Goal: Submit feedback/report problem

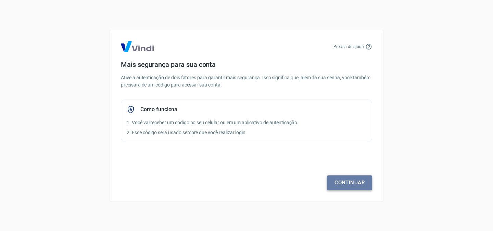
click at [341, 183] on link "Continuar" at bounding box center [349, 182] width 45 height 14
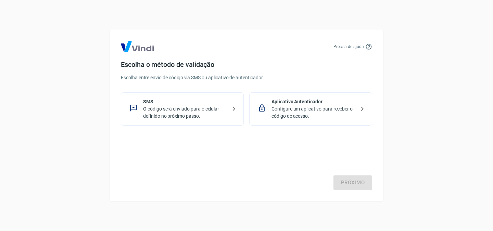
click at [294, 106] on p "Configure um aplicativo para receber o código de acesso." at bounding box center [314, 112] width 84 height 14
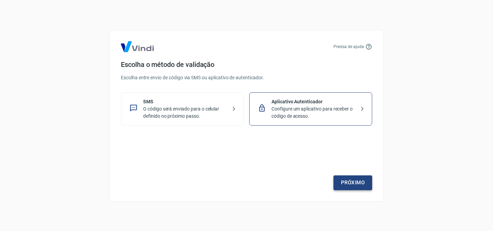
click at [362, 186] on link "Próximo" at bounding box center [353, 182] width 39 height 14
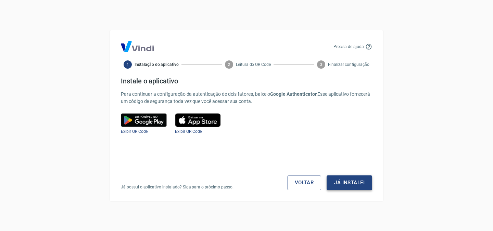
click at [355, 184] on button "Já instalei" at bounding box center [350, 182] width 46 height 14
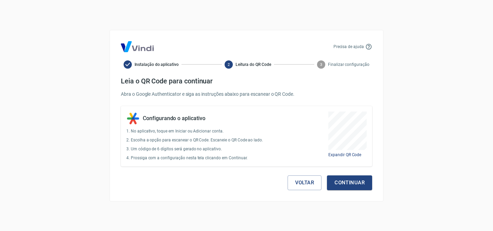
click at [355, 184] on button "Continuar" at bounding box center [349, 182] width 45 height 14
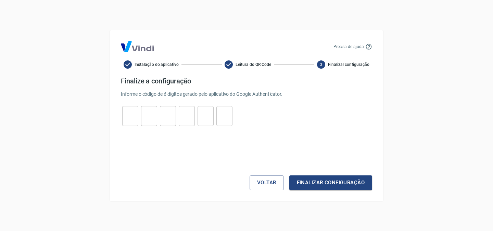
click at [126, 114] on input "tel" at bounding box center [130, 115] width 16 height 15
type input "2"
type input "5"
type input "9"
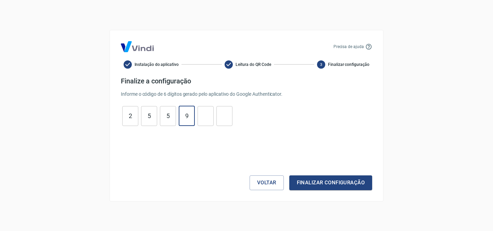
type input "0"
type input "7"
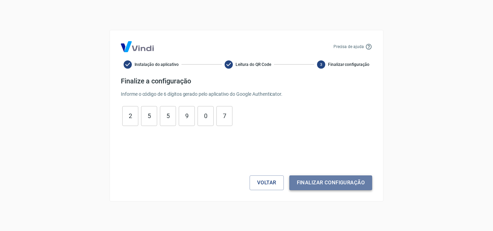
click at [324, 179] on button "Finalizar configuração" at bounding box center [330, 182] width 83 height 14
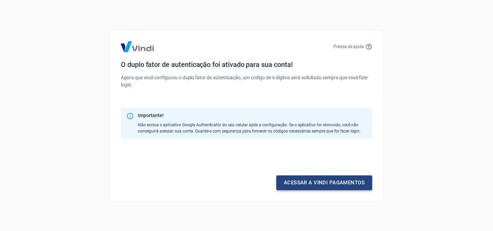
click at [322, 185] on link "Acessar a Vindi pagamentos" at bounding box center [324, 182] width 96 height 14
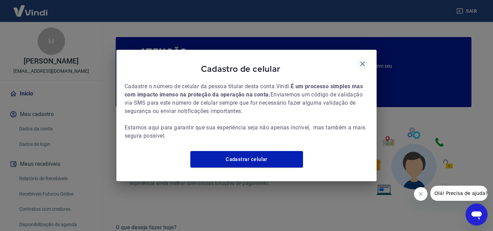
click at [365, 60] on icon "button" at bounding box center [363, 64] width 8 height 8
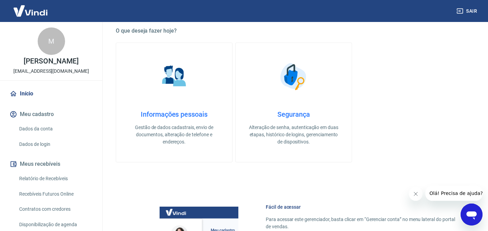
scroll to position [202, 0]
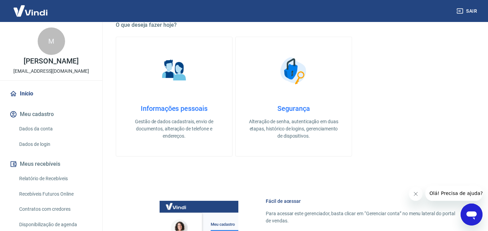
click at [38, 129] on link "Dados da conta" at bounding box center [55, 129] width 78 height 14
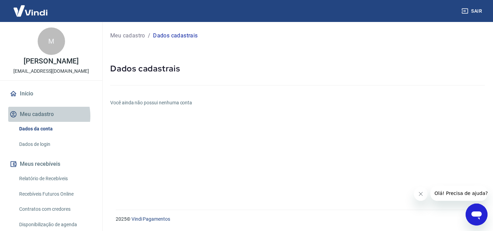
click at [43, 116] on button "Meu cadastro" at bounding box center [51, 114] width 86 height 15
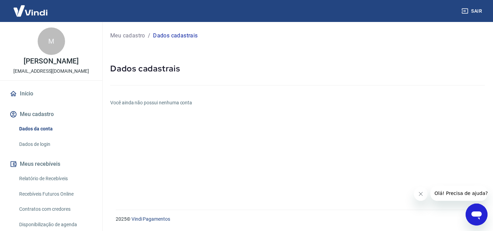
click at [15, 97] on icon at bounding box center [14, 94] width 8 height 8
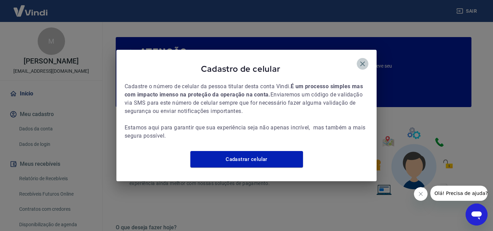
click at [365, 60] on icon "button" at bounding box center [363, 64] width 8 height 8
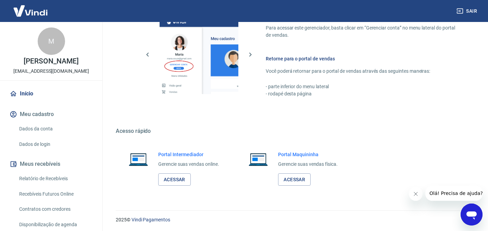
scroll to position [388, 0]
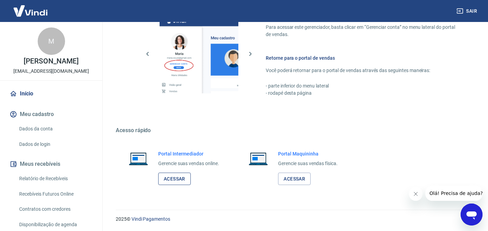
click at [180, 177] on link "Acessar" at bounding box center [174, 178] width 33 height 13
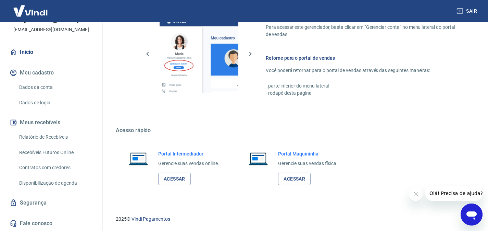
click at [469, 210] on icon "Abrir janela de mensagens" at bounding box center [472, 214] width 12 height 12
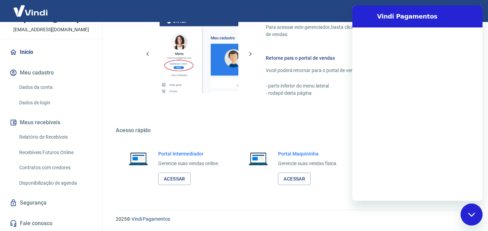
scroll to position [0, 0]
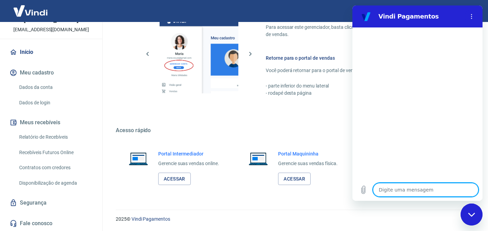
type textarea "x"
type textarea "O"
type textarea "x"
type textarea "OI"
type textarea "x"
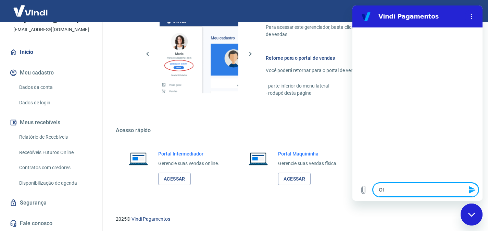
type textarea "OI"
type textarea "x"
type textarea "OI b"
type textarea "x"
type textarea "OI bo"
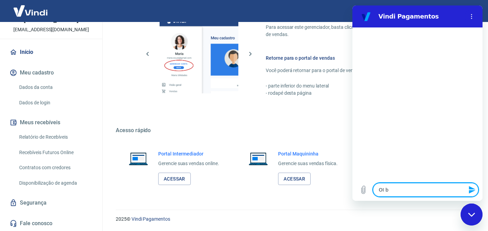
type textarea "x"
type textarea "OI boa"
type textarea "x"
type textarea "OI boa"
type textarea "x"
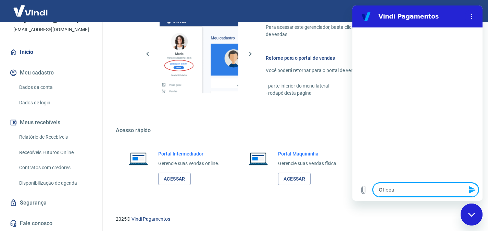
type textarea "OI boa n"
type textarea "x"
type textarea "OI boa no"
type textarea "x"
type textarea "OI boa noi"
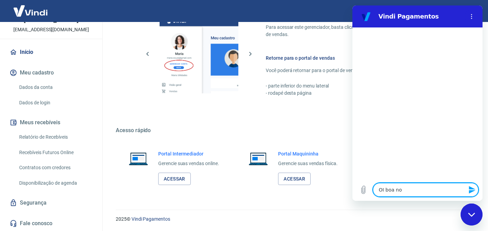
type textarea "x"
type textarea "OI boa noit"
type textarea "x"
type textarea "OI boa noite"
type textarea "x"
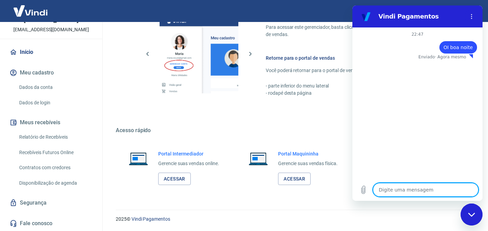
type textarea "x"
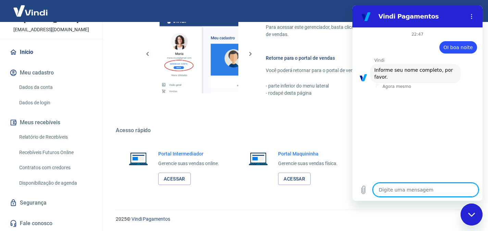
type textarea "M"
type textarea "x"
type textarea "Ma"
type textarea "x"
type textarea "Mar"
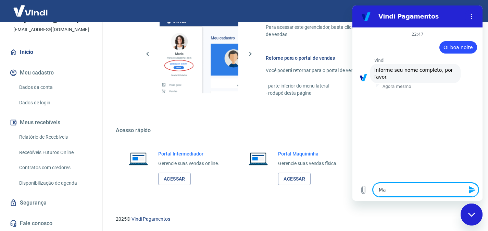
type textarea "x"
type textarea "[PERSON_NAME]"
type textarea "x"
type textarea "Marcu"
type textarea "x"
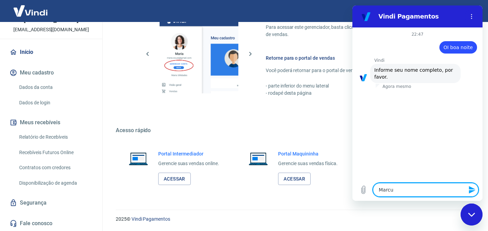
type textarea "[PERSON_NAME]"
type textarea "x"
type textarea "[PERSON_NAME]"
type textarea "x"
type textarea "[PERSON_NAME]"
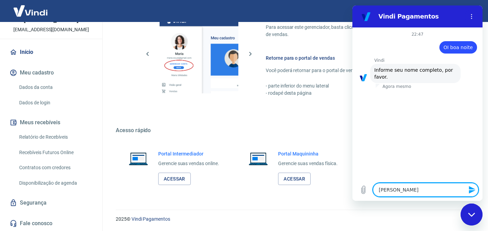
type textarea "x"
type textarea "[PERSON_NAME]"
type textarea "x"
type textarea "[PERSON_NAME]"
type textarea "x"
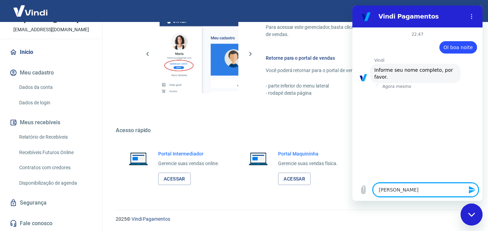
type textarea "[PERSON_NAME]"
type textarea "x"
type textarea "[PERSON_NAME]"
type textarea "x"
type textarea "[PERSON_NAME]"
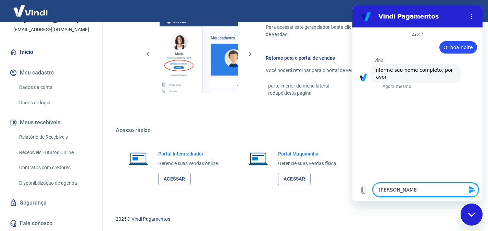
type textarea "x"
type textarea "[PERSON_NAME] n"
type textarea "x"
type textarea "[PERSON_NAME] no"
type textarea "x"
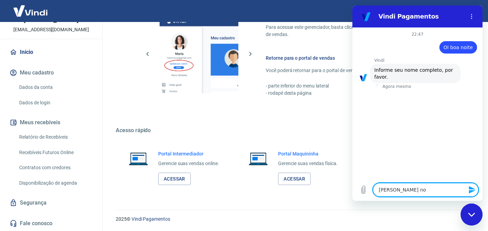
type textarea "[PERSON_NAME] nov"
type textarea "x"
type textarea "[PERSON_NAME] nova"
type textarea "x"
type textarea "[PERSON_NAME] novae"
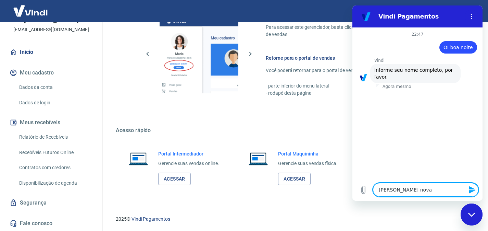
type textarea "x"
type textarea "[PERSON_NAME] nova"
type textarea "x"
type textarea "[PERSON_NAME] nov"
type textarea "x"
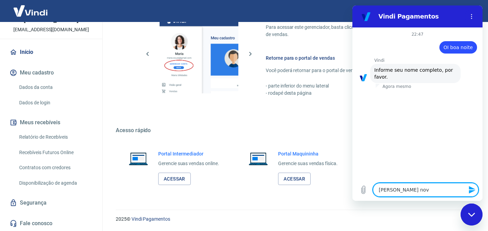
type textarea "[PERSON_NAME] no"
type textarea "x"
type textarea "[PERSON_NAME] n"
type textarea "x"
type textarea "[PERSON_NAME]"
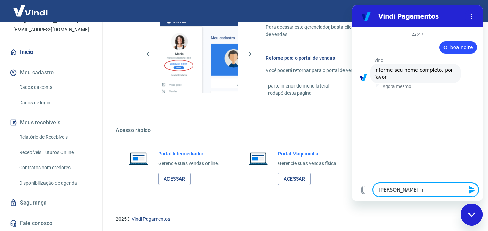
type textarea "x"
type textarea "[PERSON_NAME] n"
type textarea "x"
type textarea "[PERSON_NAME] no"
type textarea "x"
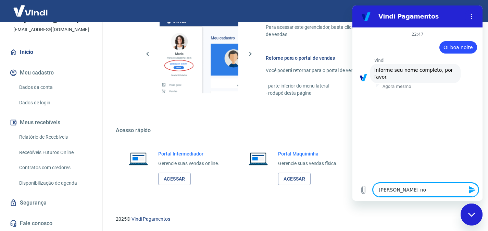
type textarea "[PERSON_NAME] nov"
type textarea "x"
type textarea "[PERSON_NAME] nova"
type textarea "x"
type textarea "[PERSON_NAME] novae"
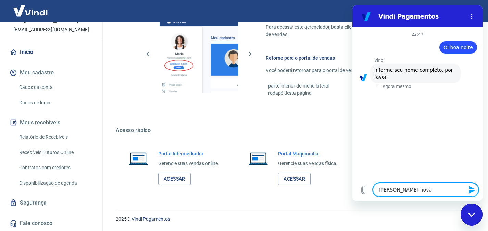
type textarea "x"
type textarea "[PERSON_NAME] novaes"
type textarea "x"
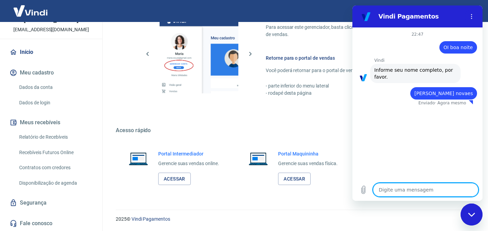
type textarea "x"
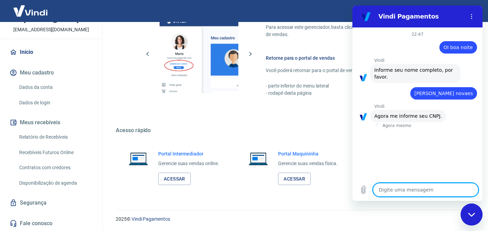
type textarea "0"
type textarea "x"
type textarea "06"
type textarea "x"
type textarea "064"
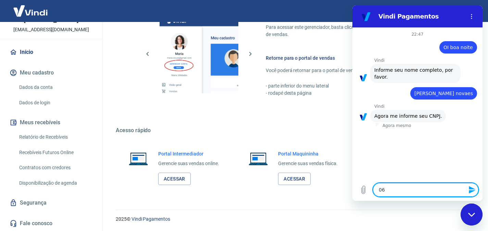
type textarea "x"
type textarea "0642"
type textarea "x"
type textarea "06420"
type textarea "x"
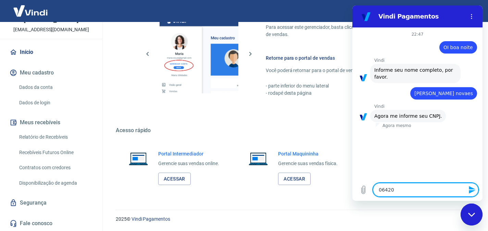
type textarea "064203"
type textarea "x"
type textarea "0642036"
type textarea "x"
type textarea "06420367"
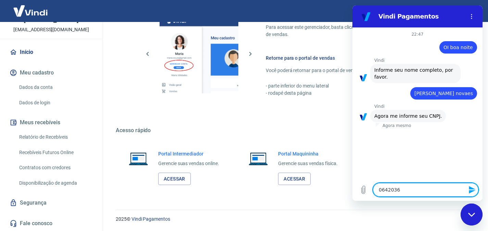
type textarea "x"
type textarea "064203675"
type textarea "x"
type textarea "0642036756"
type textarea "x"
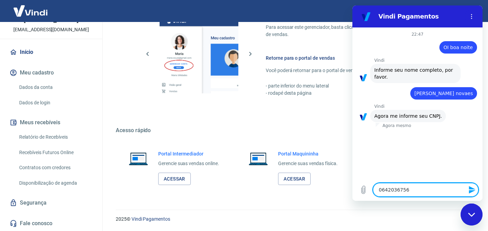
type textarea "06420367565"
type textarea "x"
type textarea "06420367565\"
type textarea "x"
type textarea "06420367565"
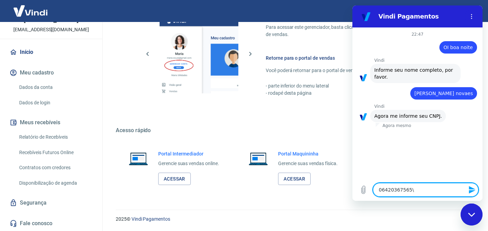
type textarea "x"
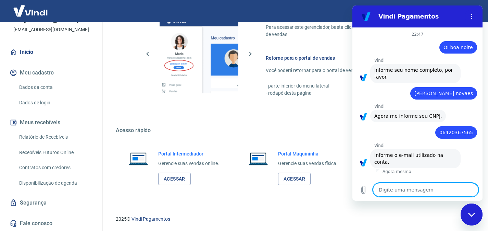
type textarea "m"
type textarea "x"
type textarea "ma"
type textarea "x"
type textarea "mar"
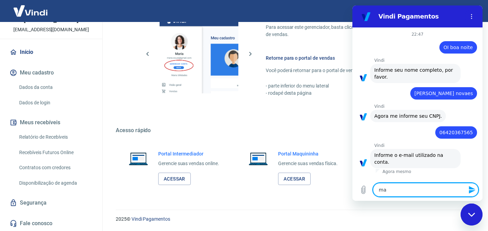
type textarea "x"
type textarea "marc"
type textarea "x"
type textarea "marcu"
type textarea "x"
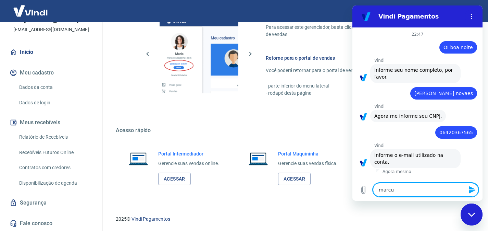
type textarea "[PERSON_NAME]"
type textarea "x"
type textarea "[PERSON_NAME]."
type textarea "x"
type textarea "[PERSON_NAME].m"
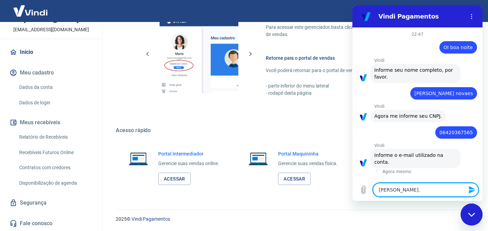
type textarea "x"
type textarea "[DOMAIN_NAME]"
type textarea "x"
type textarea "[PERSON_NAME].mne"
type textarea "x"
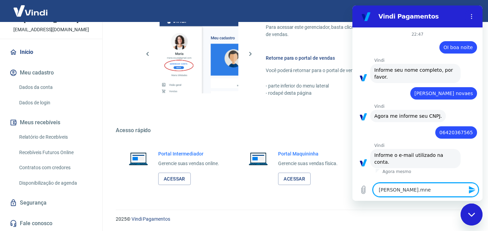
type textarea "[PERSON_NAME].mnet"
type textarea "x"
type textarea "[PERSON_NAME].mnet@"
type textarea "x"
type textarea "[PERSON_NAME]"
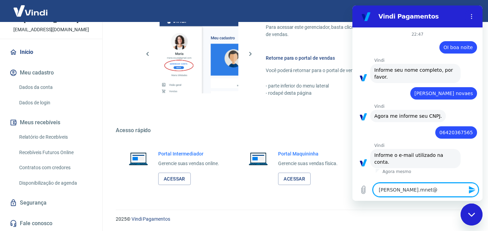
type textarea "x"
type textarea "[PERSON_NAME]"
type textarea "x"
type textarea "marcus.mnet@gma"
type textarea "x"
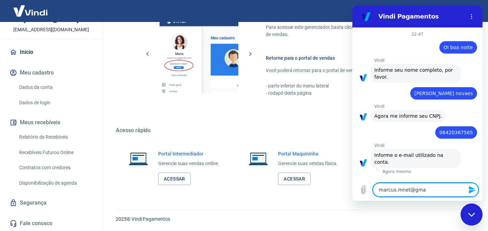
type textarea "marcus.mnet@gmai"
type textarea "x"
type textarea "[EMAIL_ADDRESS]"
type textarea "x"
type textarea "[EMAIL_ADDRESS]."
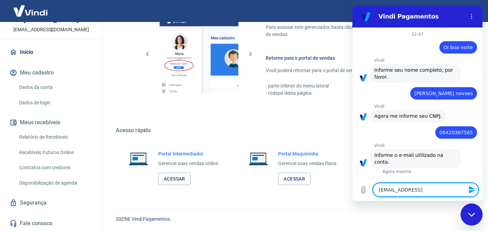
type textarea "x"
type textarea "marcus.mnet@gmail.c"
type textarea "x"
type textarea "[EMAIL_ADDRESS][DOMAIN_NAME]"
type textarea "x"
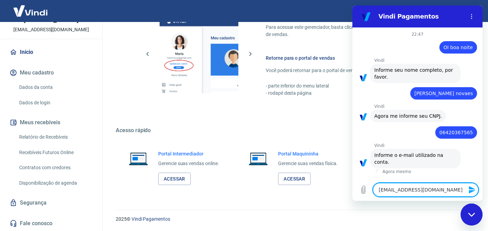
type textarea "[EMAIL_ADDRESS][DOMAIN_NAME]"
type textarea "x"
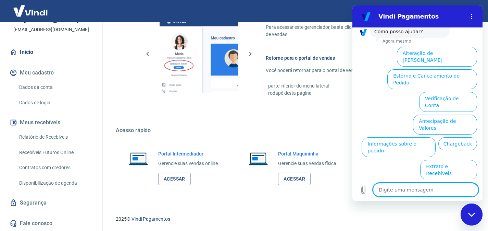
scroll to position [192, 0]
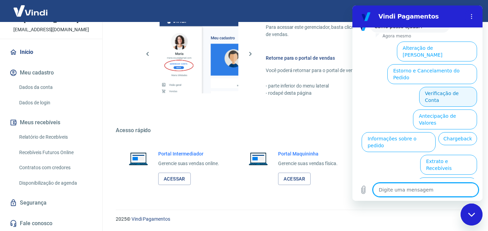
click at [438, 87] on button "Verificação de Conta" at bounding box center [448, 97] width 58 height 20
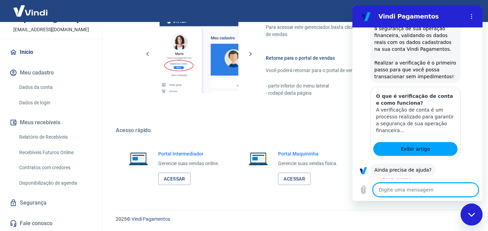
scroll to position [260, 0]
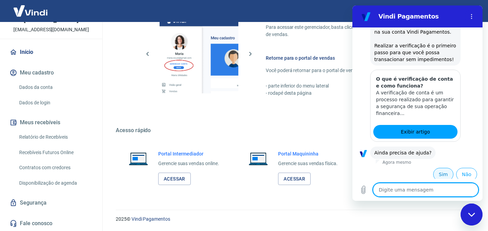
click at [438, 169] on button "Sim" at bounding box center [443, 174] width 20 height 13
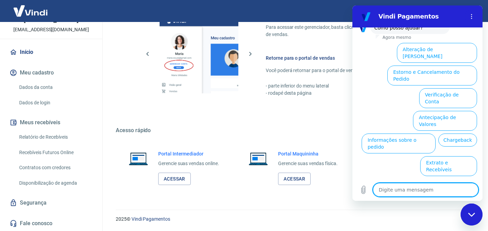
scroll to position [439, 0]
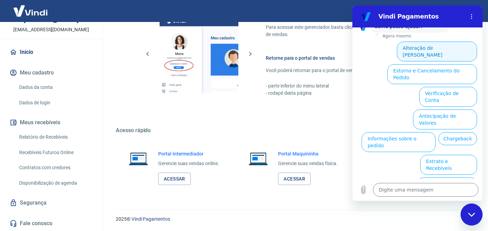
click at [434, 44] on button "Alteração de [PERSON_NAME]" at bounding box center [437, 51] width 80 height 20
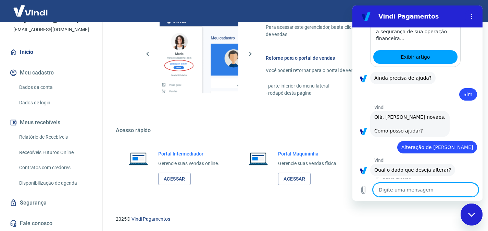
scroll to position [415, 0]
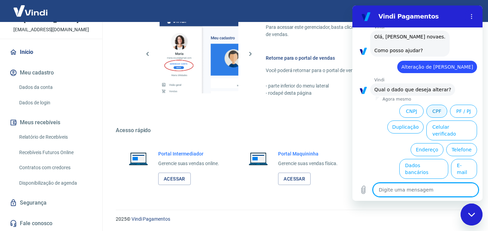
click at [433, 107] on button "CPF" at bounding box center [437, 110] width 21 height 13
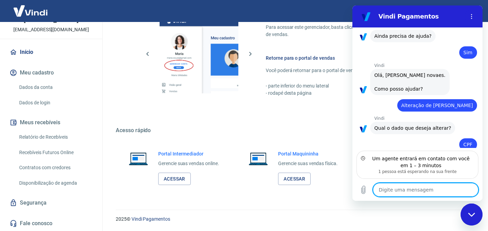
scroll to position [407, 0]
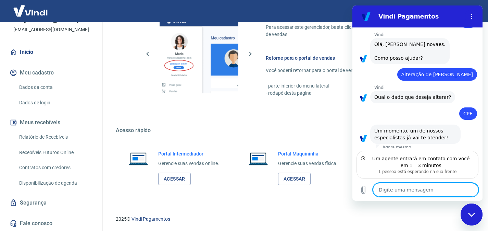
type textarea "x"
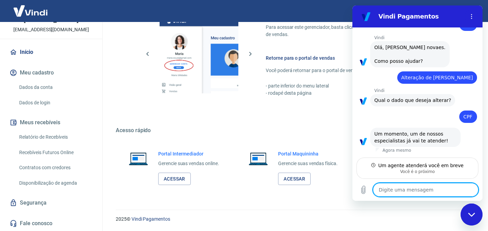
scroll to position [400, 0]
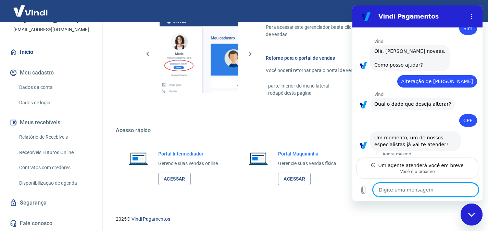
type textarea "B"
type textarea "x"
type textarea "Bo"
type textarea "x"
type textarea "Boa"
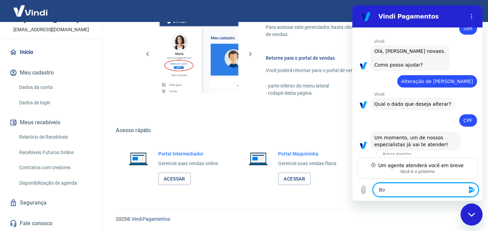
type textarea "x"
type textarea "Boa"
type textarea "x"
type textarea "Boa n"
type textarea "x"
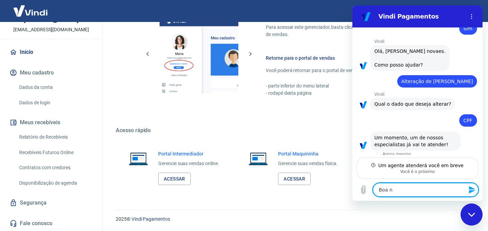
type textarea "Boa no"
type textarea "x"
type textarea "Boa noi"
type textarea "x"
type textarea "Boa noit"
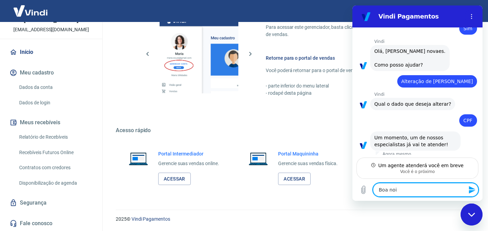
type textarea "x"
type textarea "Boa noite"
type textarea "x"
type textarea "Boa noite,"
type textarea "x"
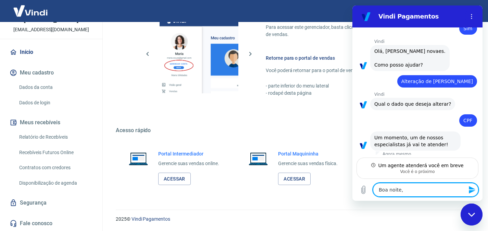
type textarea "Boa noite,"
type textarea "x"
type textarea "Boa noite, p"
type textarea "x"
type textarea "Boa noite, pr"
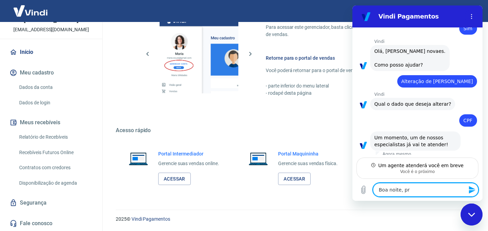
type textarea "x"
type textarea "Boa noite, pre"
type textarea "x"
type textarea "Boa noite, prei"
type textarea "x"
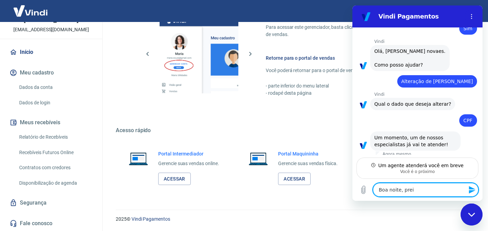
type textarea "Boa noite, preic"
type textarea "x"
type textarea "Boa noite, prei"
type textarea "x"
type textarea "Boa noite, pre"
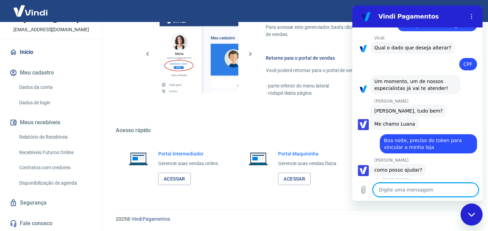
scroll to position [458, 0]
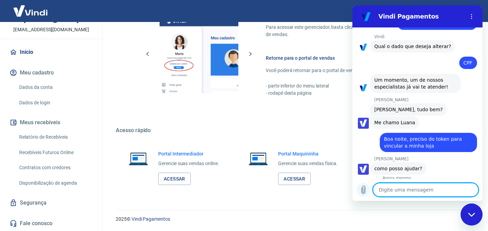
click at [363, 194] on button "Carregar arquivo" at bounding box center [364, 190] width 14 height 14
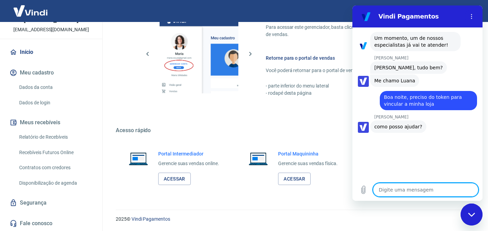
scroll to position [500, 0]
click at [405, 189] on textarea at bounding box center [426, 190] width 106 height 14
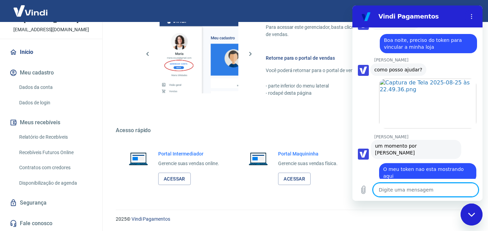
scroll to position [558, 0]
